Goal: Transaction & Acquisition: Book appointment/travel/reservation

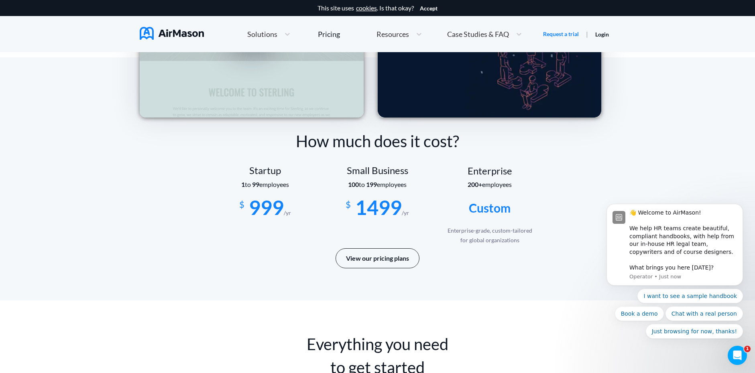
scroll to position [1281, 0]
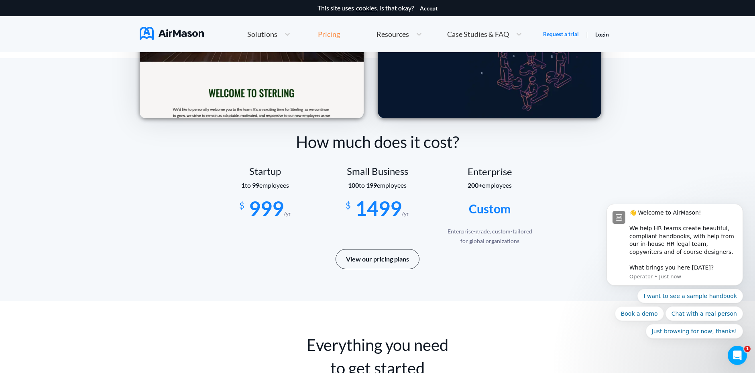
click at [329, 35] on div "Pricing" at bounding box center [329, 34] width 22 height 7
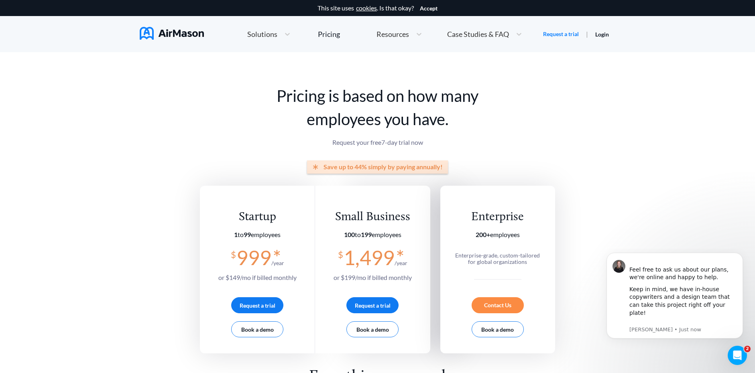
click at [405, 36] on span "Resources" at bounding box center [392, 34] width 33 height 7
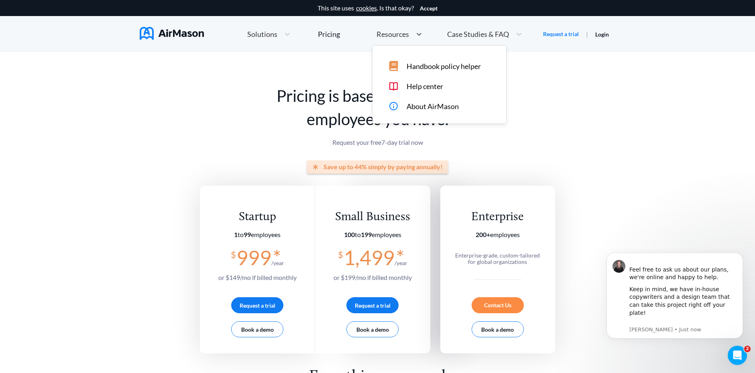
click at [413, 66] on span "Handbook policy helper" at bounding box center [444, 66] width 74 height 8
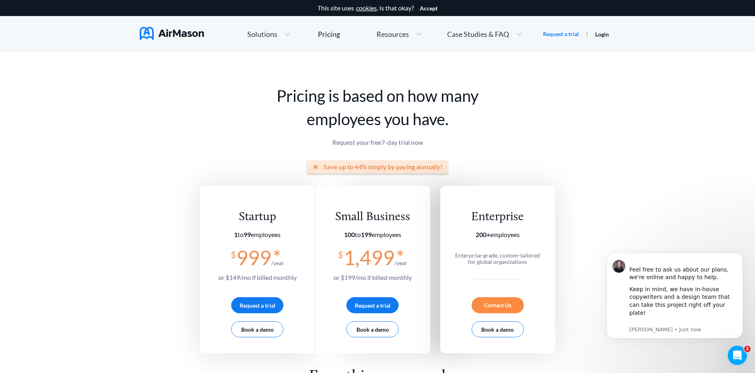
click at [267, 37] on span "Solutions" at bounding box center [262, 34] width 30 height 7
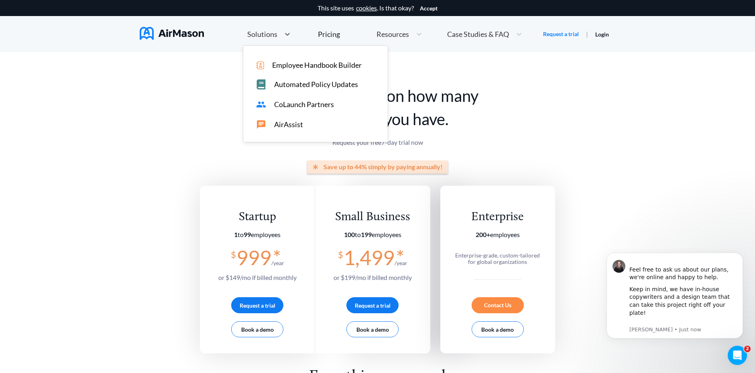
click at [284, 65] on span "Employee Handbook Builder" at bounding box center [316, 65] width 89 height 8
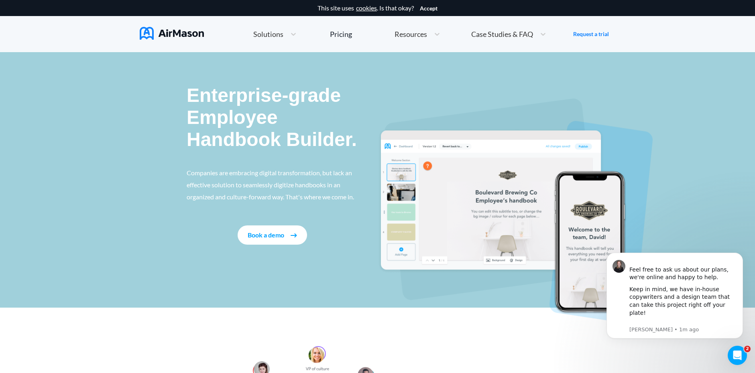
click at [275, 238] on button "Book a demo" at bounding box center [272, 235] width 69 height 19
